Goal: Task Accomplishment & Management: Complete application form

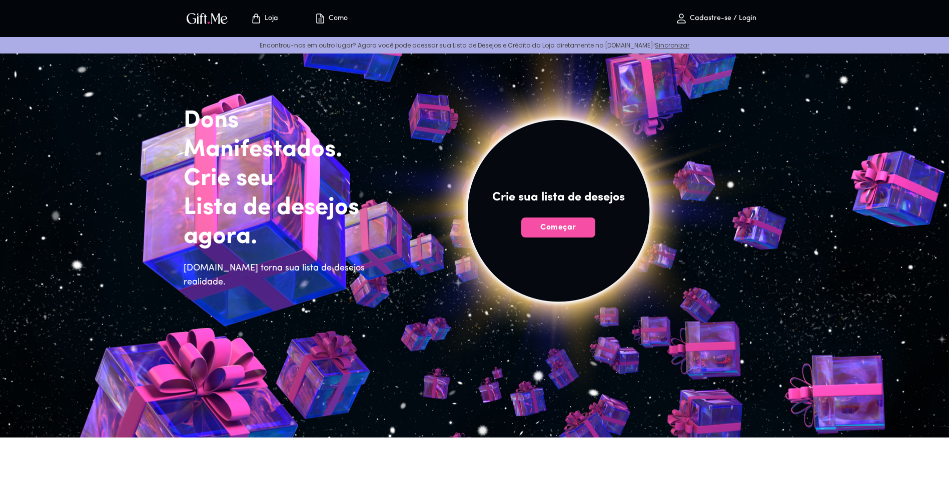
click at [590, 221] on button "Começar" at bounding box center [558, 228] width 74 height 20
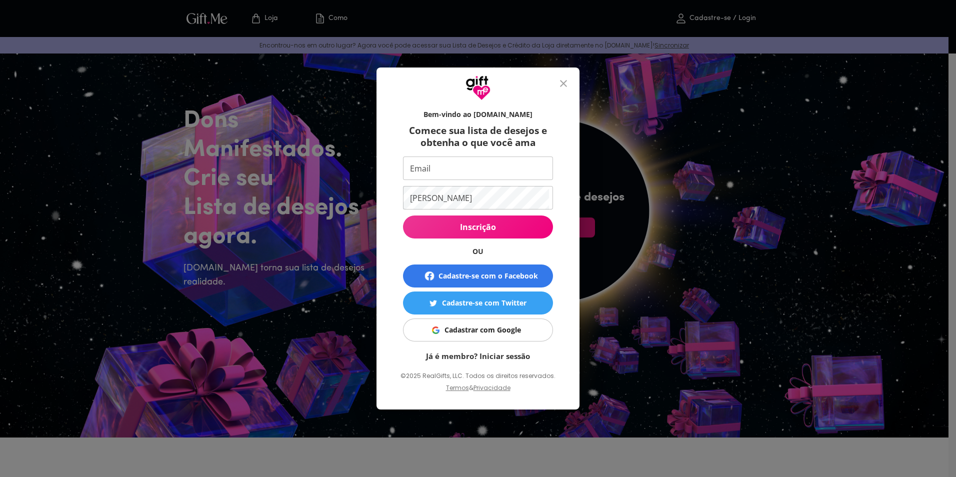
click at [486, 326] on div "Cadastrar com Google" at bounding box center [483, 330] width 77 height 11
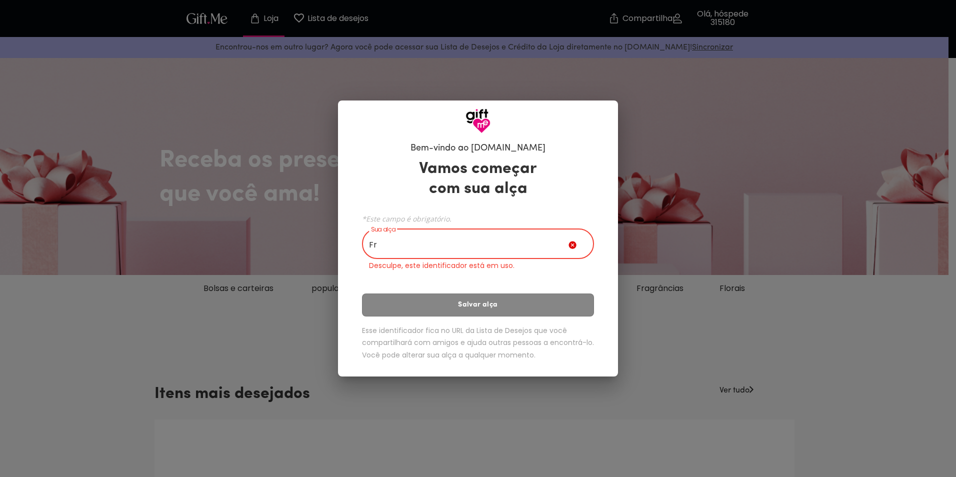
type input "F"
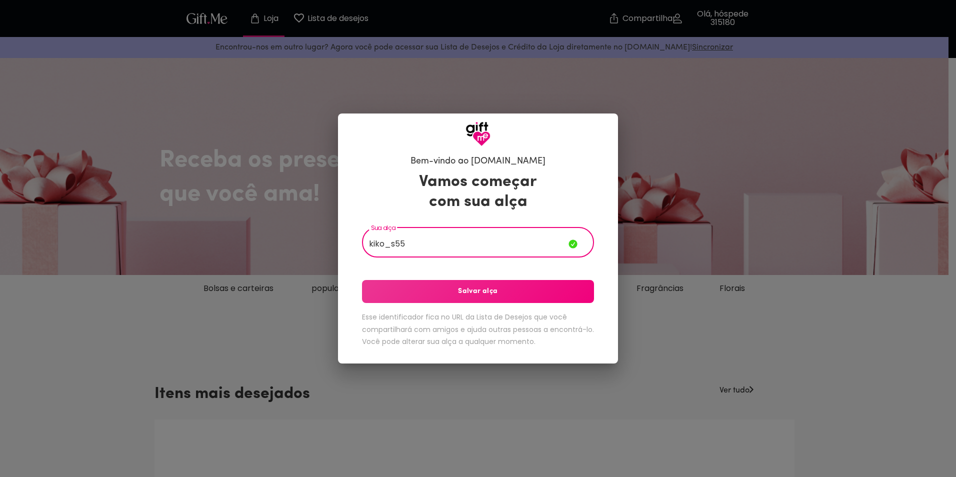
type input "kiko_s55"
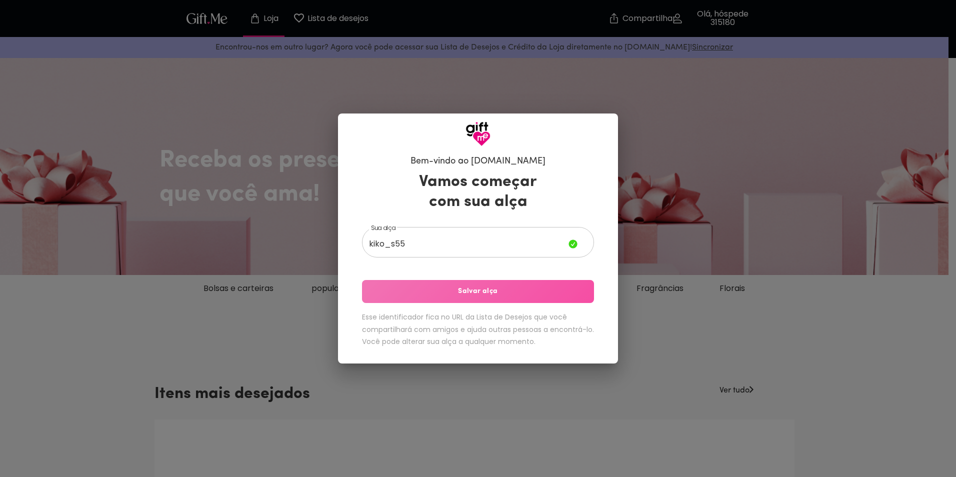
click at [508, 298] on button "Salvar alça" at bounding box center [478, 291] width 232 height 23
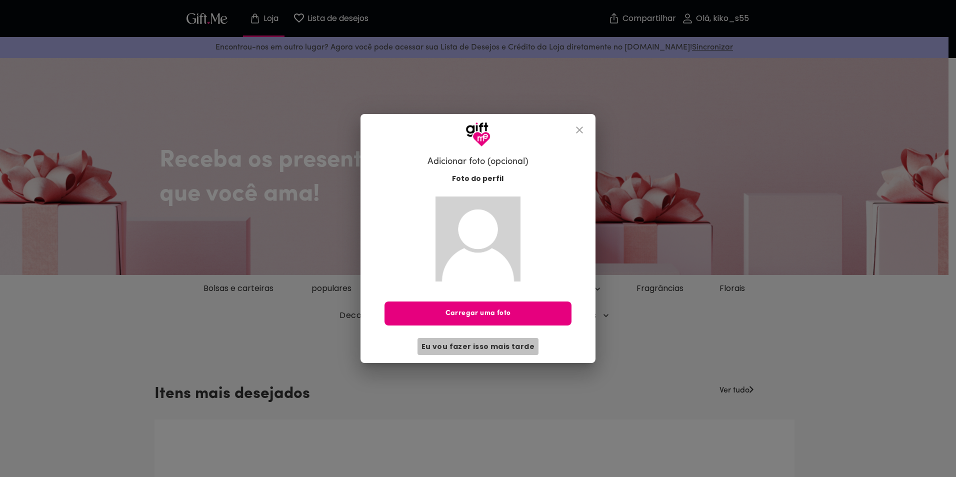
click at [497, 346] on span "Eu vou fazer isso mais tarde" at bounding box center [478, 346] width 113 height 11
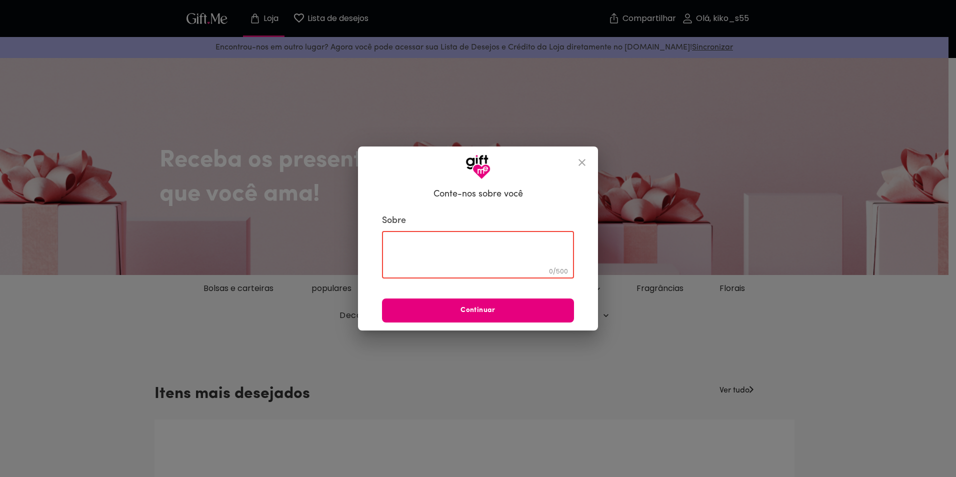
click at [500, 256] on textarea at bounding box center [478, 255] width 178 height 29
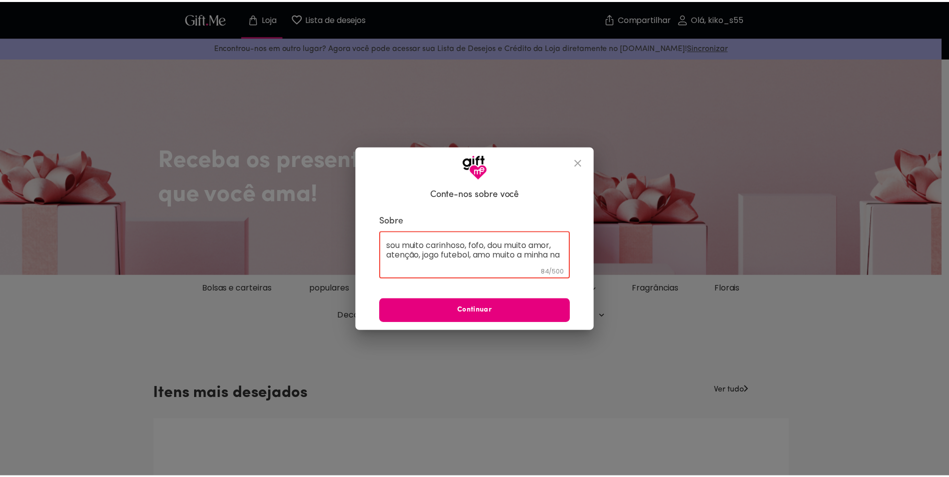
scroll to position [1, 0]
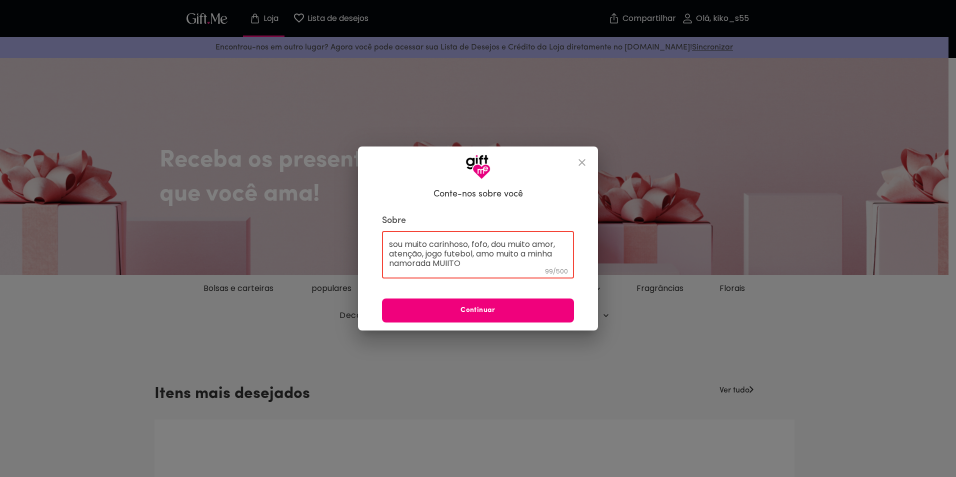
type textarea "sou muito carinhoso, fofo, dou muito amor, atenção, jogo futebol, amo muito a m…"
click at [478, 300] on button "Continuar" at bounding box center [478, 311] width 192 height 24
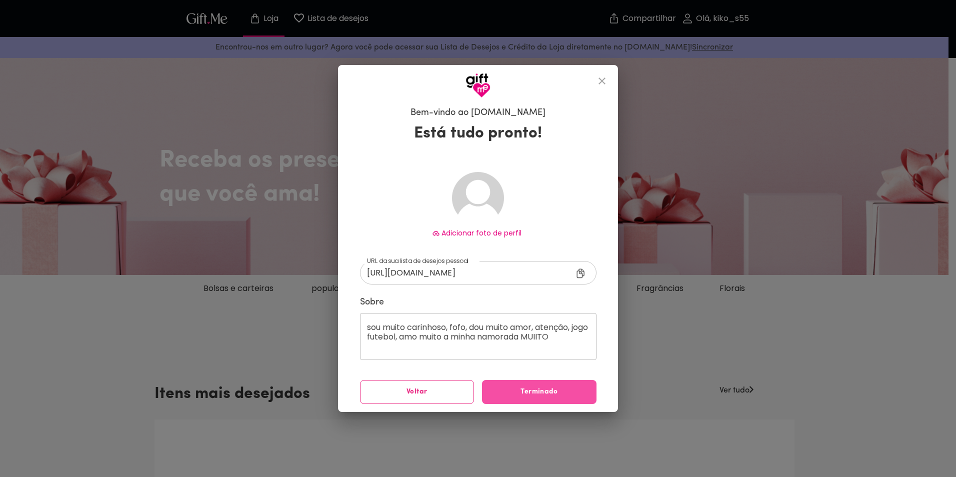
click at [556, 386] on button "Terminado" at bounding box center [539, 392] width 115 height 24
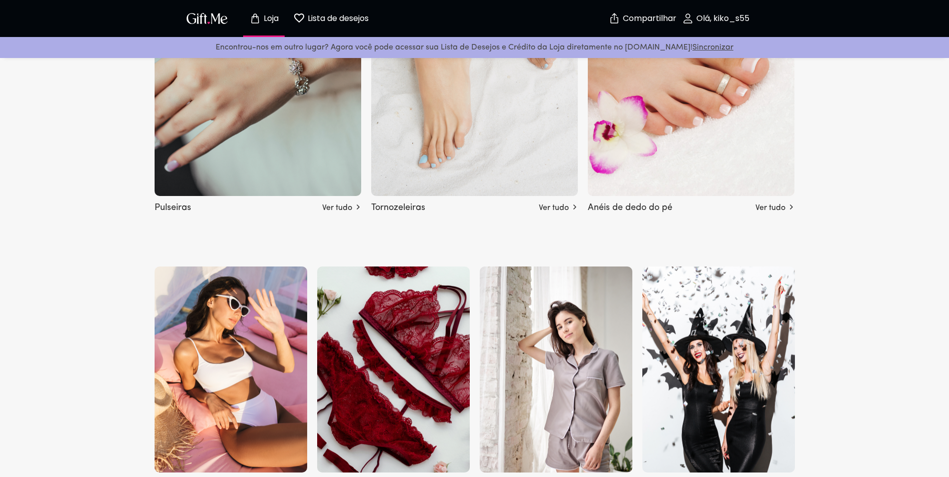
scroll to position [2251, 0]
